Goal: Task Accomplishment & Management: Use online tool/utility

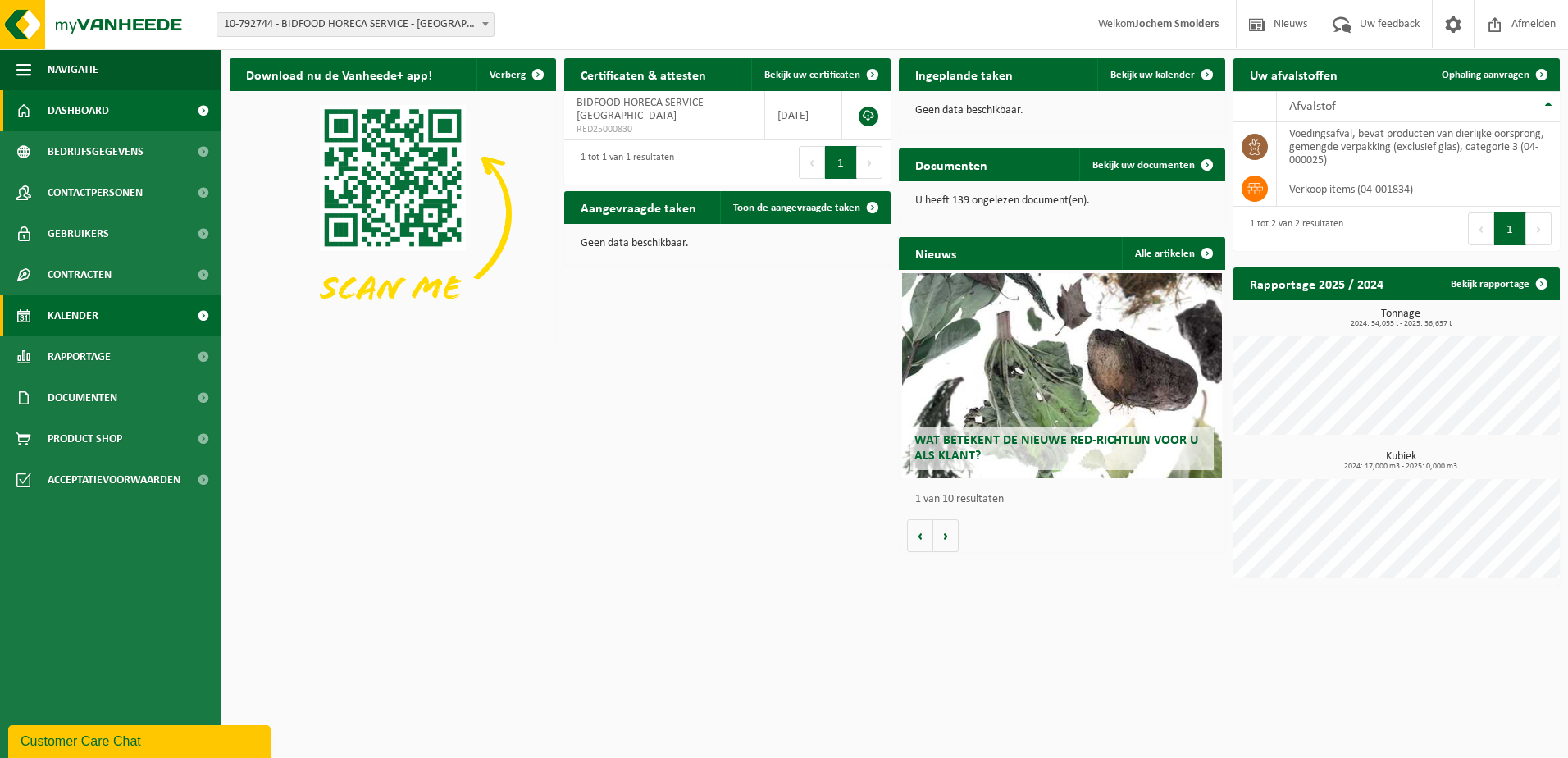
click at [164, 308] on link "Kalender" at bounding box center [110, 316] width 221 height 41
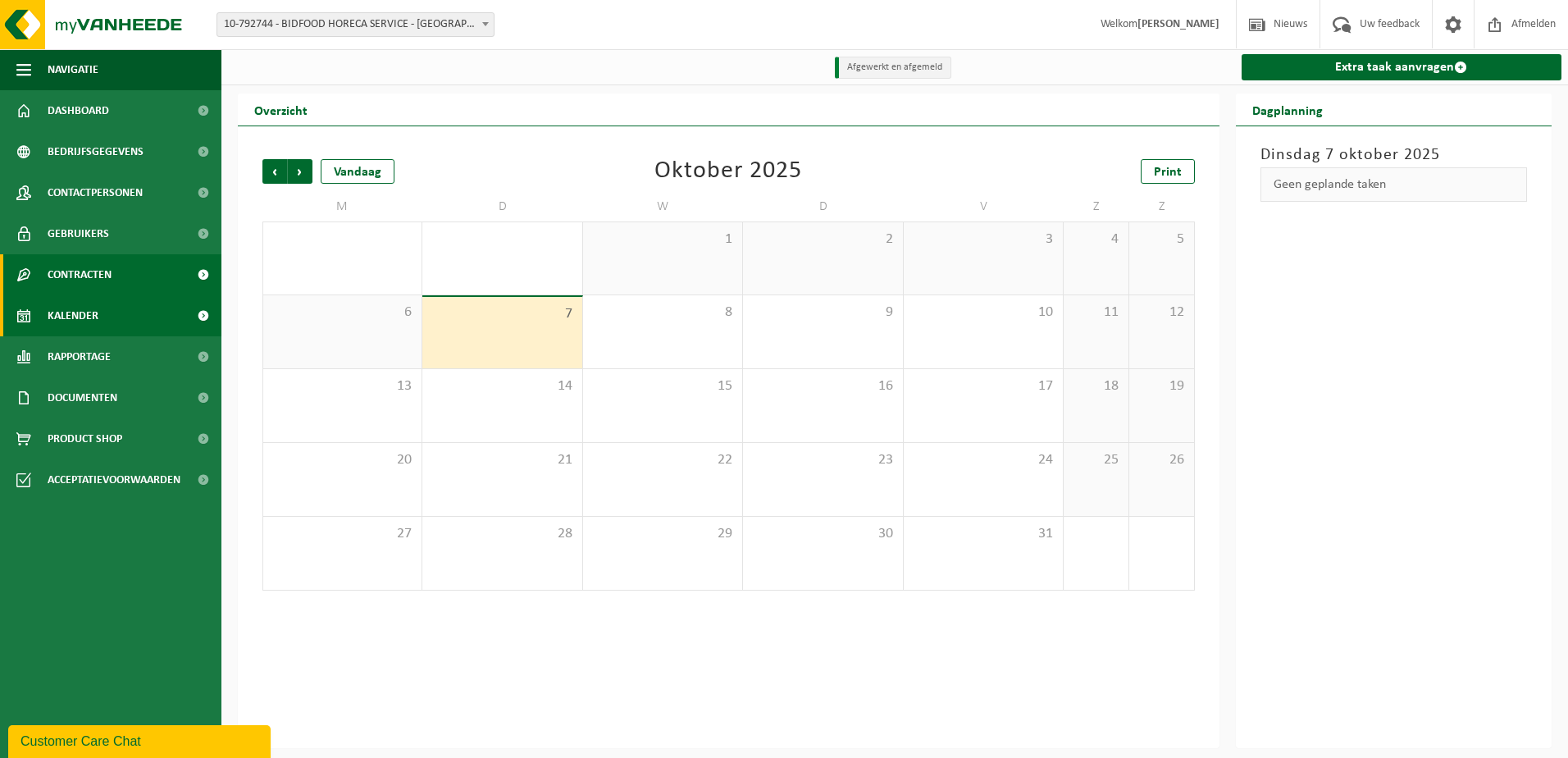
click at [145, 261] on link "Contracten" at bounding box center [110, 275] width 221 height 41
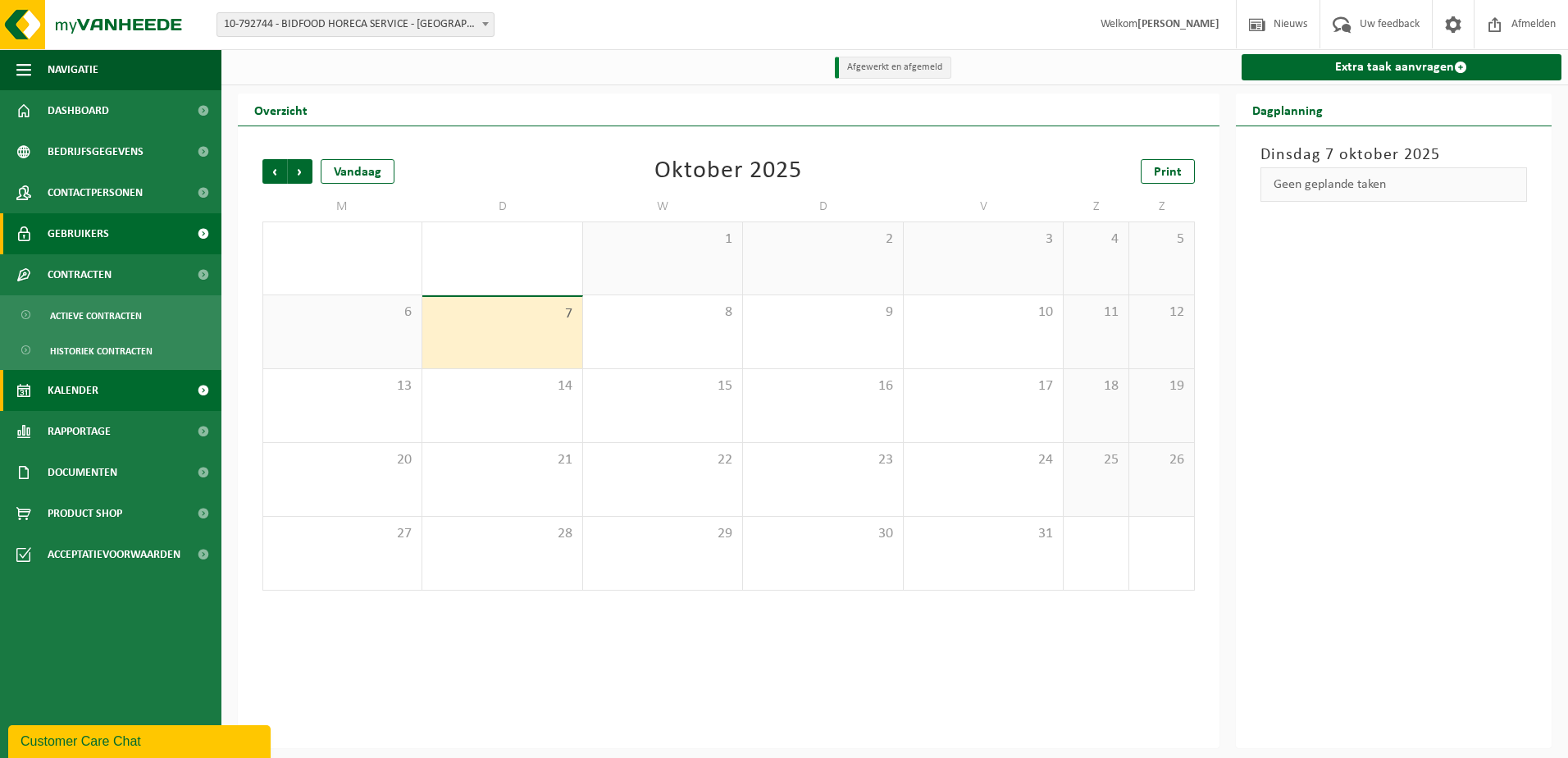
click at [150, 227] on link "Gebruikers" at bounding box center [110, 234] width 221 height 41
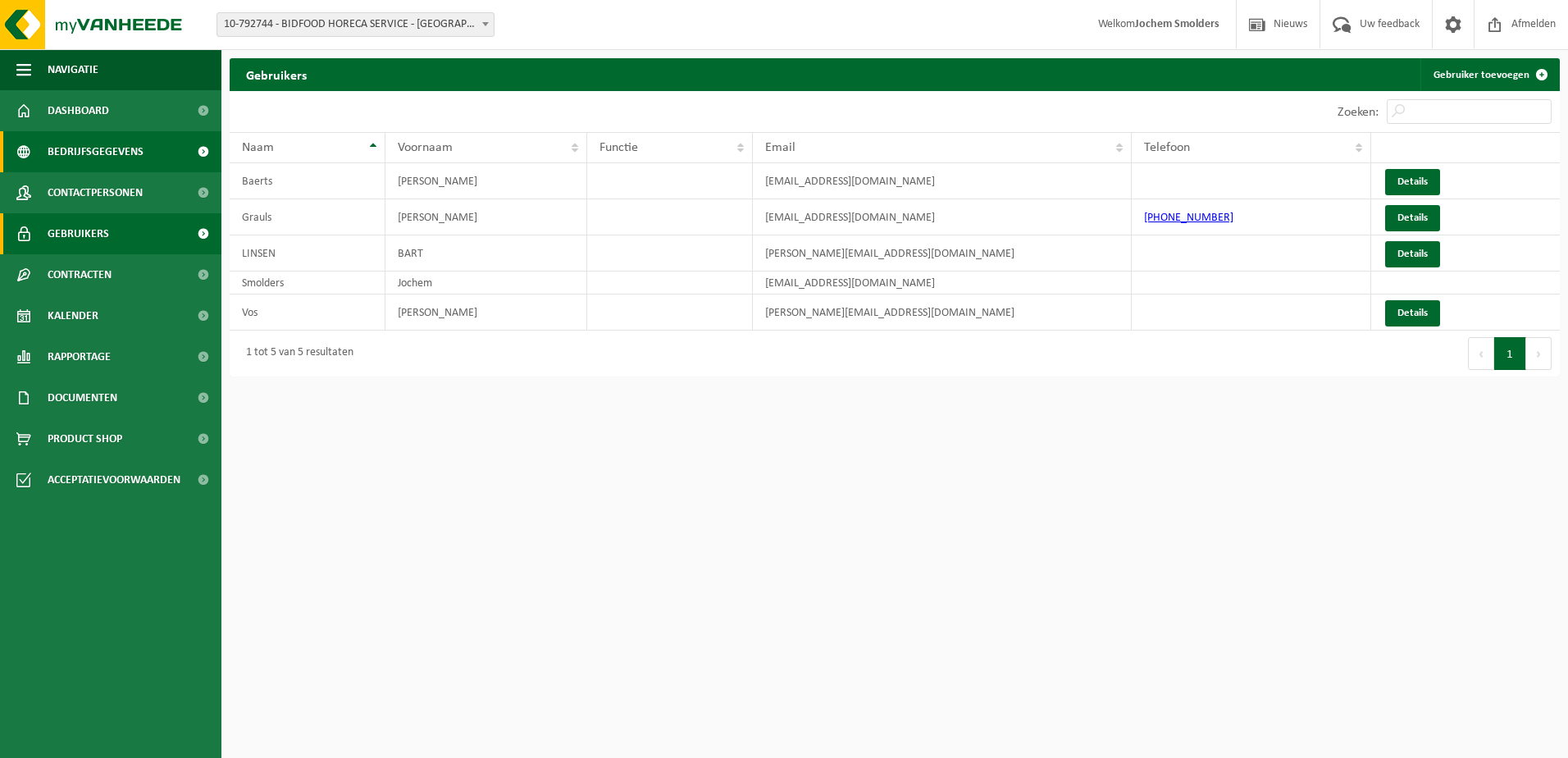
click at [151, 150] on link "Bedrijfsgegevens" at bounding box center [110, 152] width 221 height 41
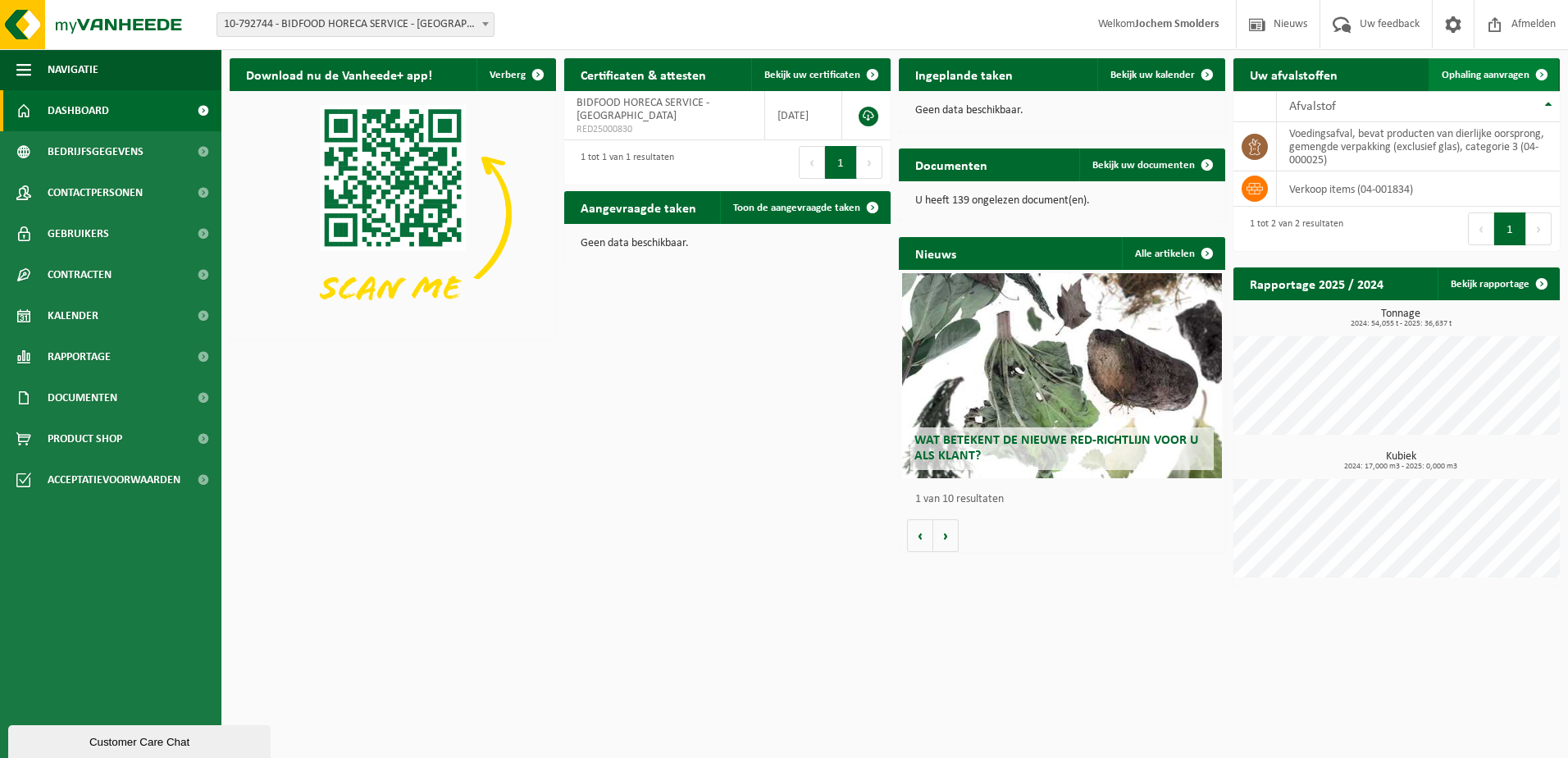
click at [1484, 71] on span "Ophaling aanvragen" at bounding box center [1486, 75] width 88 height 11
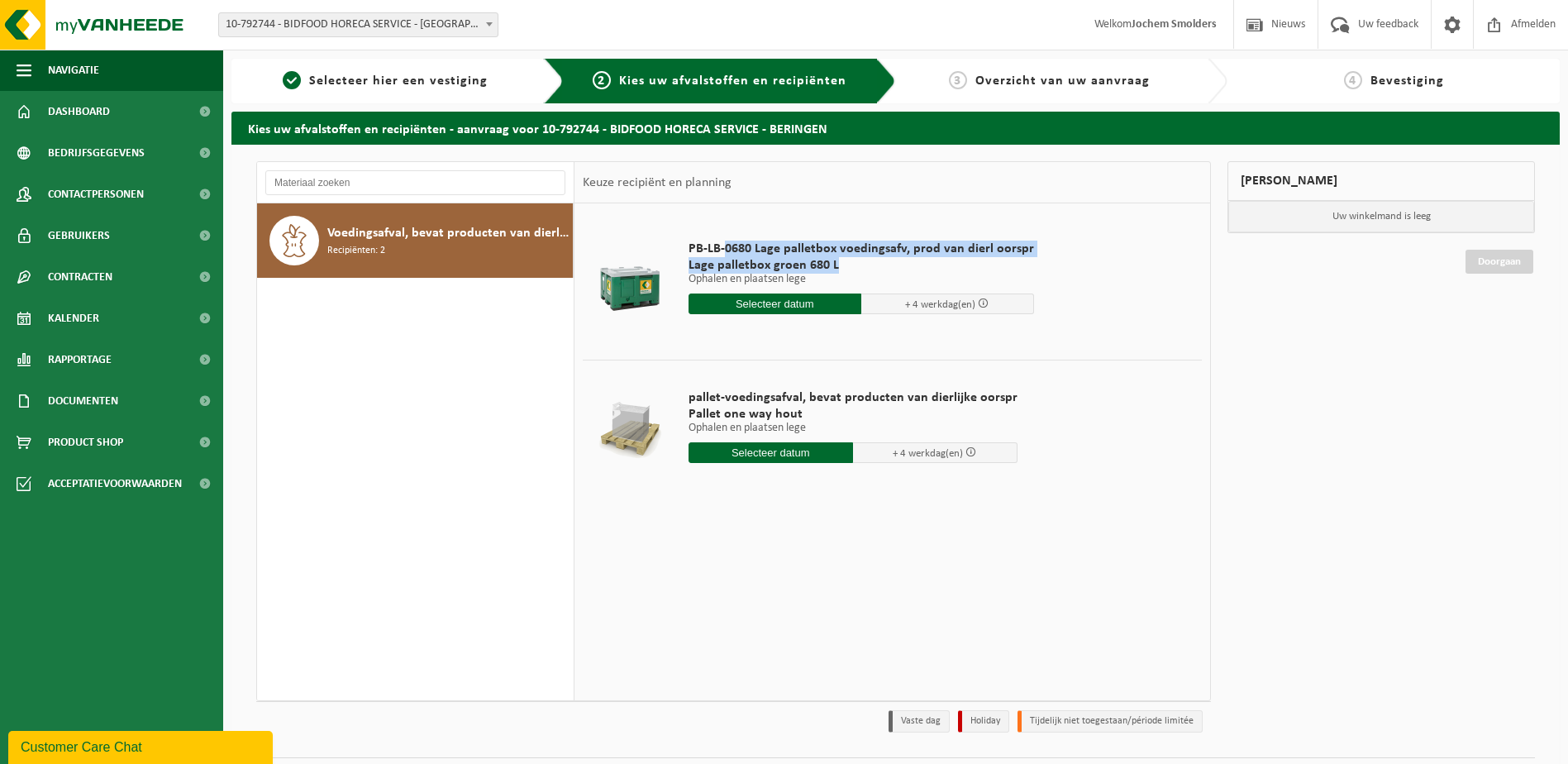
drag, startPoint x: 727, startPoint y: 249, endPoint x: 969, endPoint y: 262, distance: 242.3
click at [969, 262] on div "PB-LB-0680 Lage palletbox voedingsafv, prod van dierl oorspr Lage palletbox gro…" at bounding box center [862, 281] width 362 height 115
drag, startPoint x: 969, startPoint y: 262, endPoint x: 927, endPoint y: 266, distance: 42.2
click at [927, 266] on span "Lage palletbox groen 680 L" at bounding box center [861, 265] width 346 height 17
drag, startPoint x: 913, startPoint y: 268, endPoint x: 666, endPoint y: 243, distance: 248.3
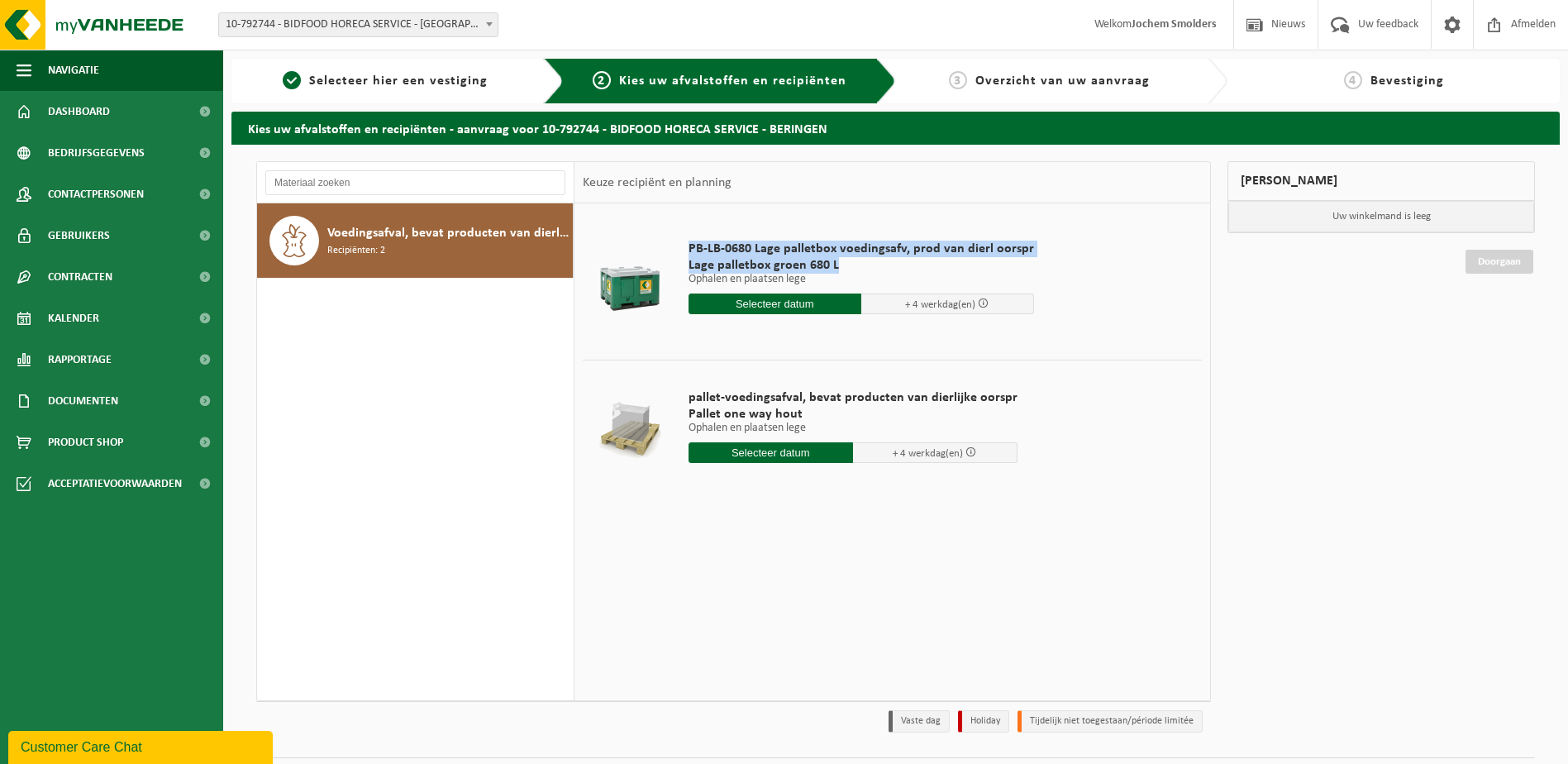
click at [666, 243] on tr "PB-LB-0680 Lage palletbox voedingsafv, prod van dierl oorspr Lage palletbox gro…" at bounding box center [892, 281] width 619 height 139
drag, startPoint x: 666, startPoint y: 243, endPoint x: 704, endPoint y: 254, distance: 39.6
click at [704, 254] on span "PB-LB-0680 Lage palletbox voedingsafv, prod van dierl oorspr" at bounding box center [861, 249] width 346 height 17
drag, startPoint x: 688, startPoint y: 247, endPoint x: 881, endPoint y: 264, distance: 193.7
click at [881, 264] on div "PB-LB-0680 Lage palletbox voedingsafv, prod van dierl oorspr Lage palletbox gro…" at bounding box center [862, 281] width 362 height 115
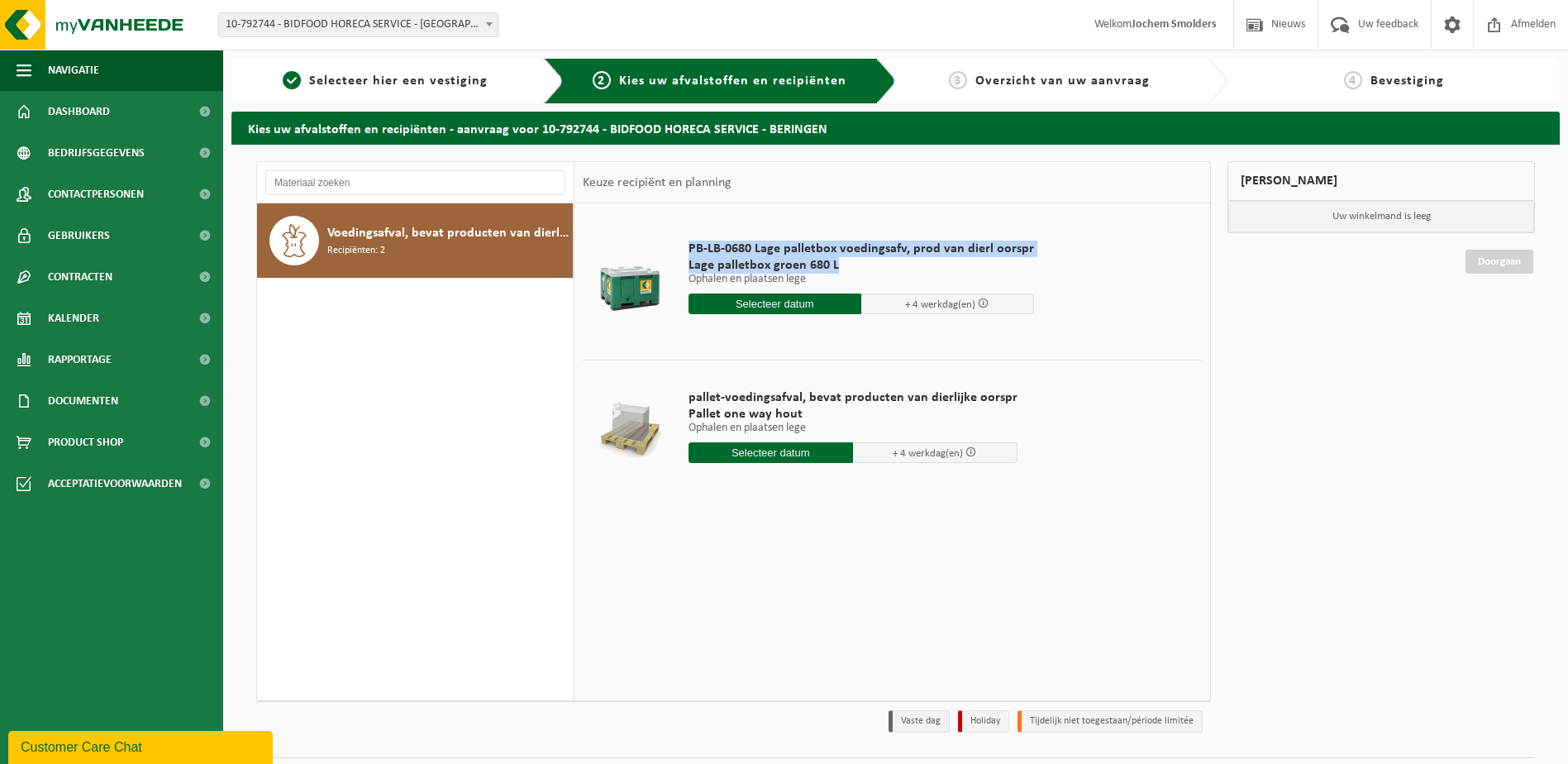
click at [881, 264] on span "Lage palletbox groen 680 L" at bounding box center [861, 265] width 346 height 17
